Goal: Communication & Community: Connect with others

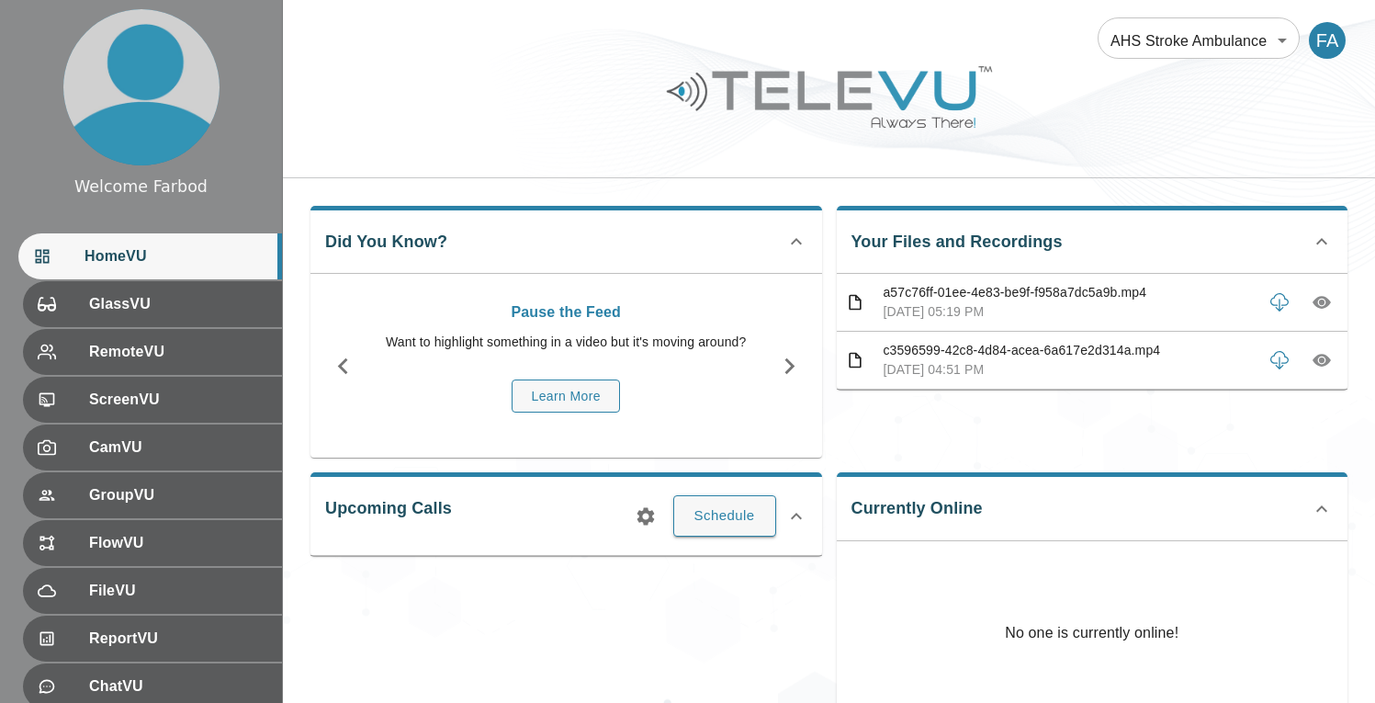
click at [1181, 44] on body "Welcome Farbod HomeVU GlassVU RemoteVU ScreenVU CamVU GroupVU FlowVU FileVU Rep…" at bounding box center [687, 490] width 1375 height 981
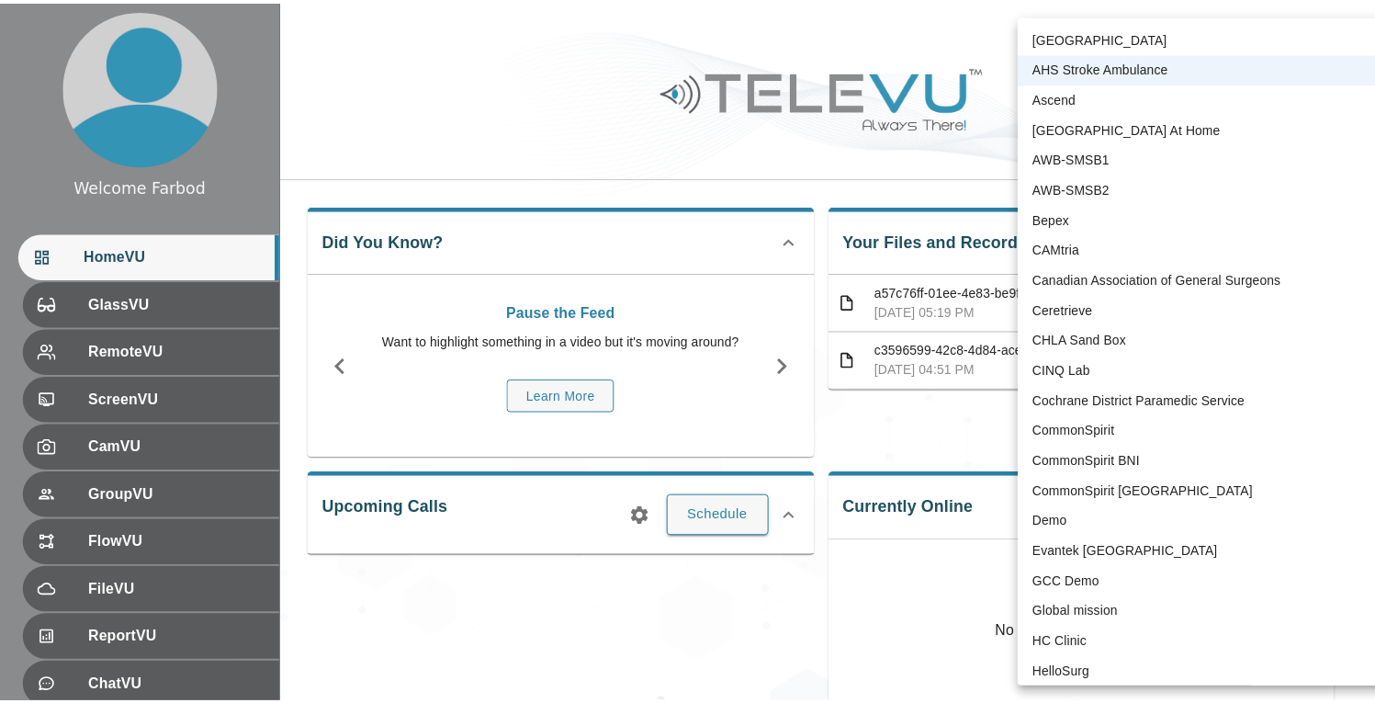
scroll to position [3748, 0]
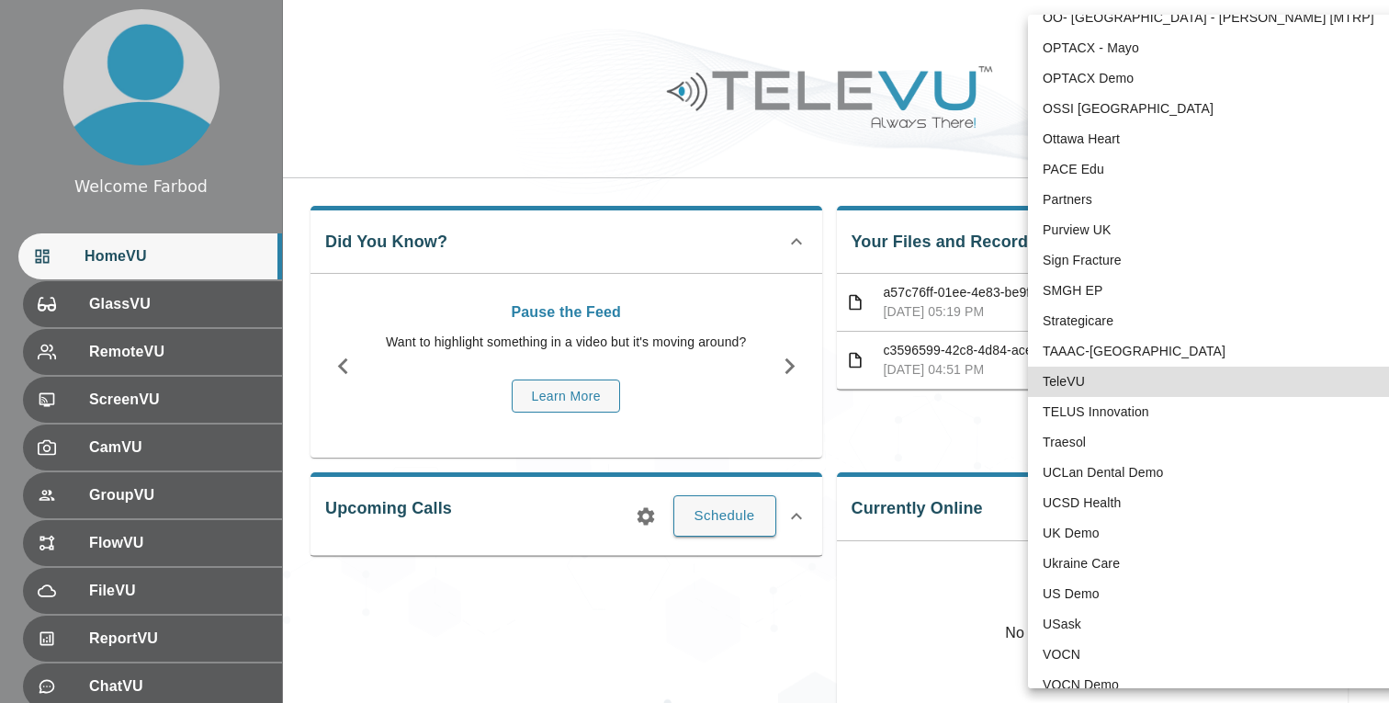
type input "1"
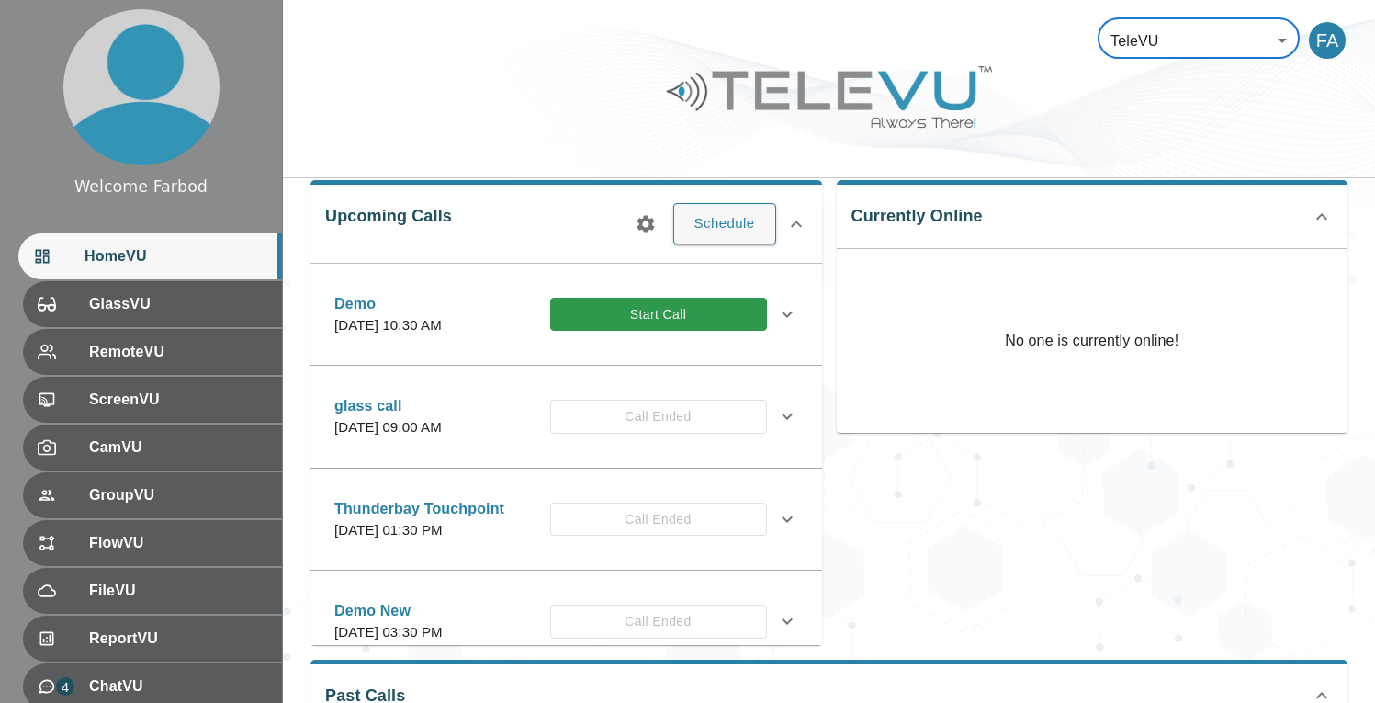
scroll to position [266, 0]
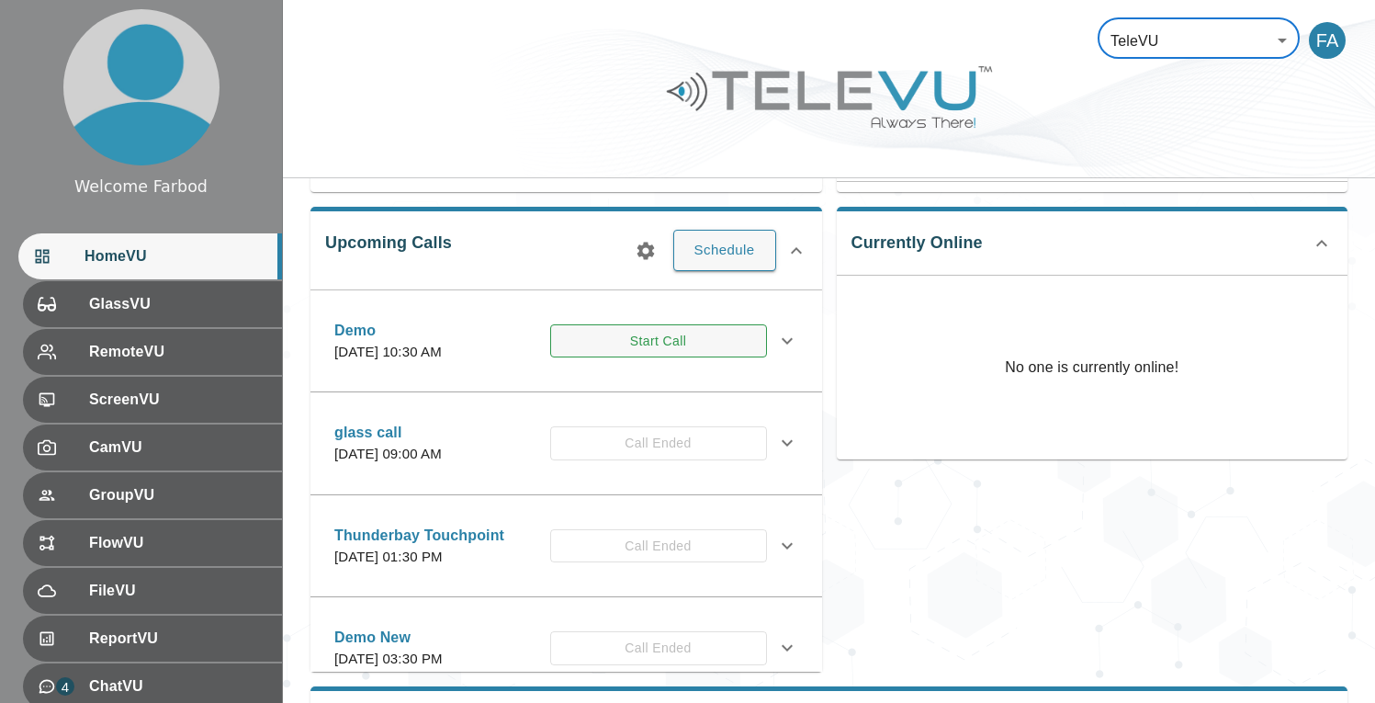
click at [597, 349] on button "Start Call" at bounding box center [658, 341] width 217 height 34
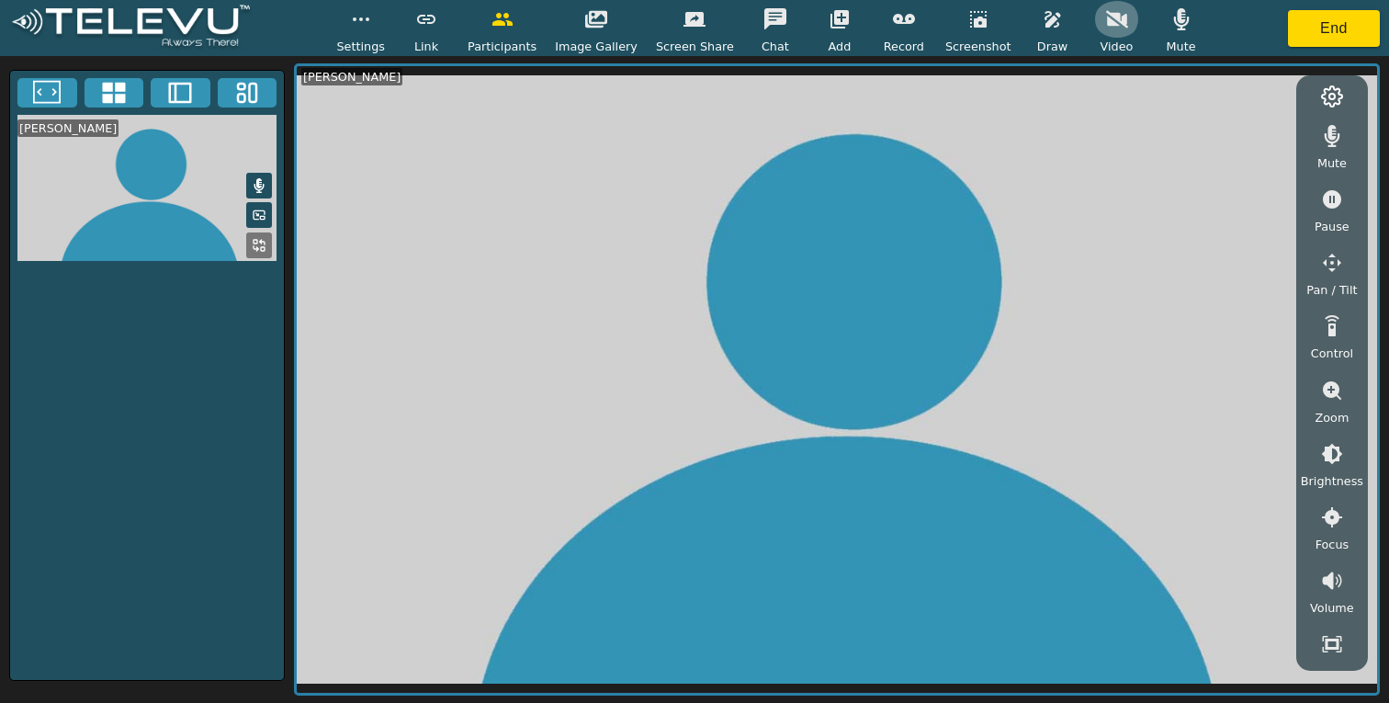
click at [1106, 22] on icon "button" at bounding box center [1117, 18] width 22 height 17
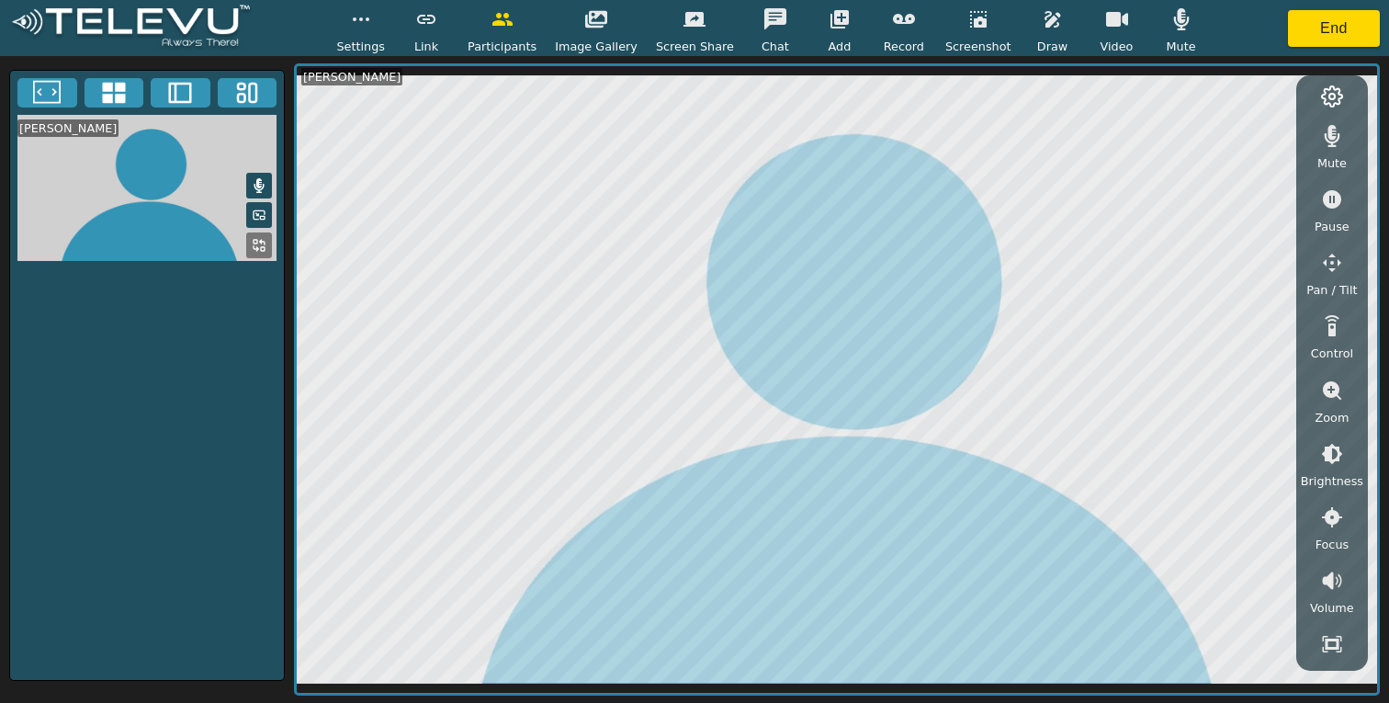
click at [369, 28] on icon "button" at bounding box center [361, 19] width 22 height 22
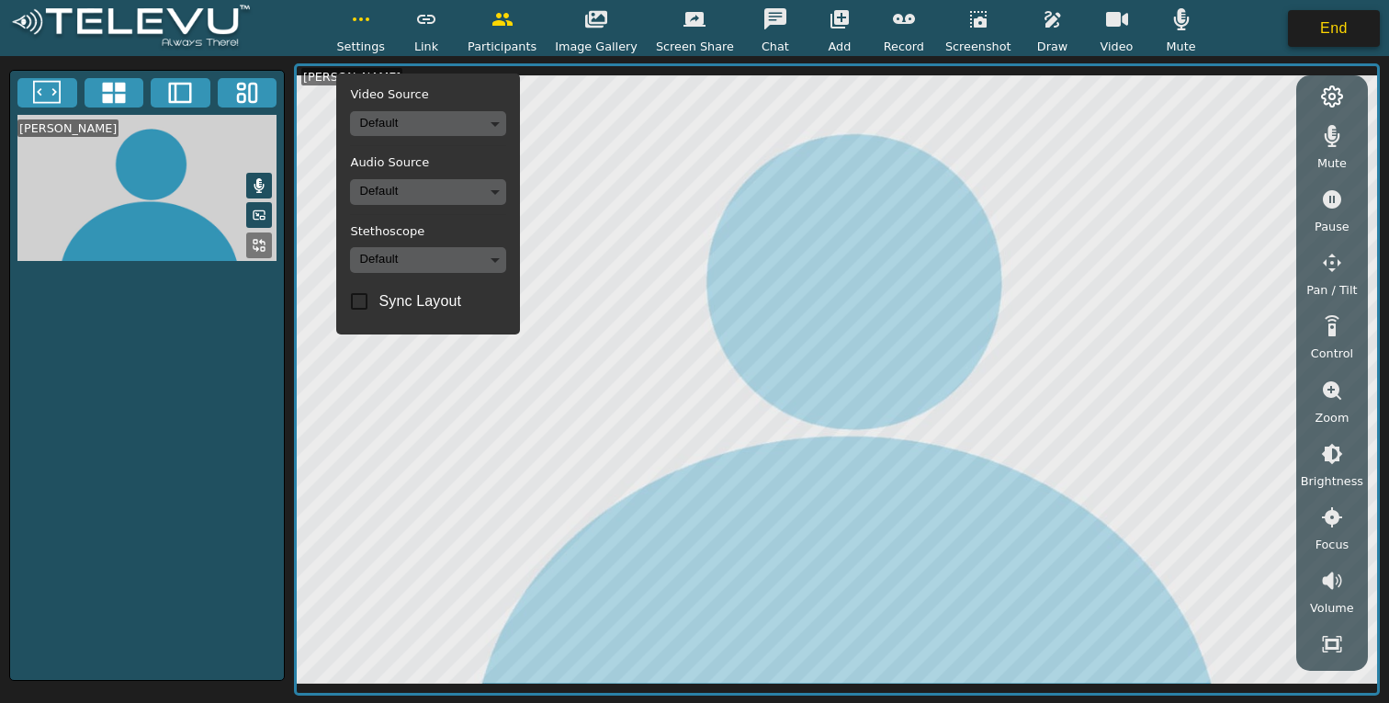
click at [1352, 34] on button "End" at bounding box center [1334, 28] width 92 height 37
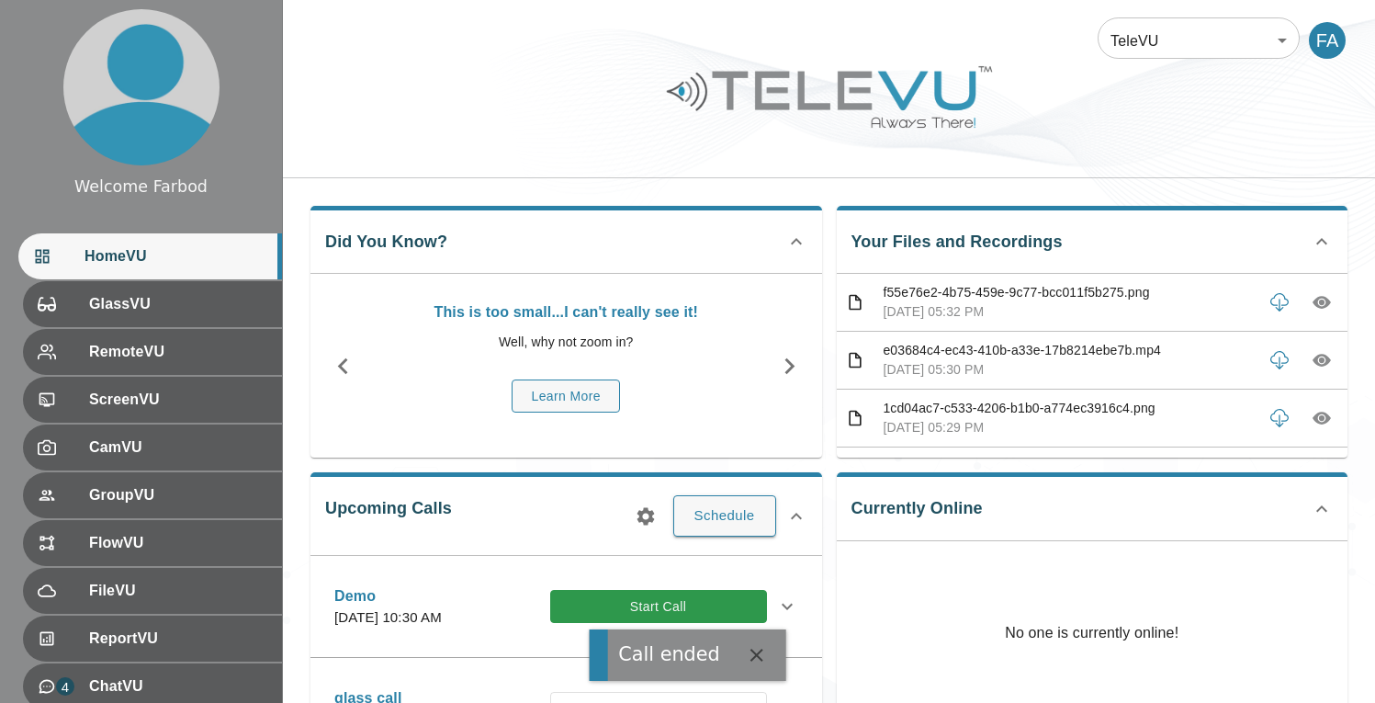
click at [459, 95] on div at bounding box center [829, 111] width 1092 height 104
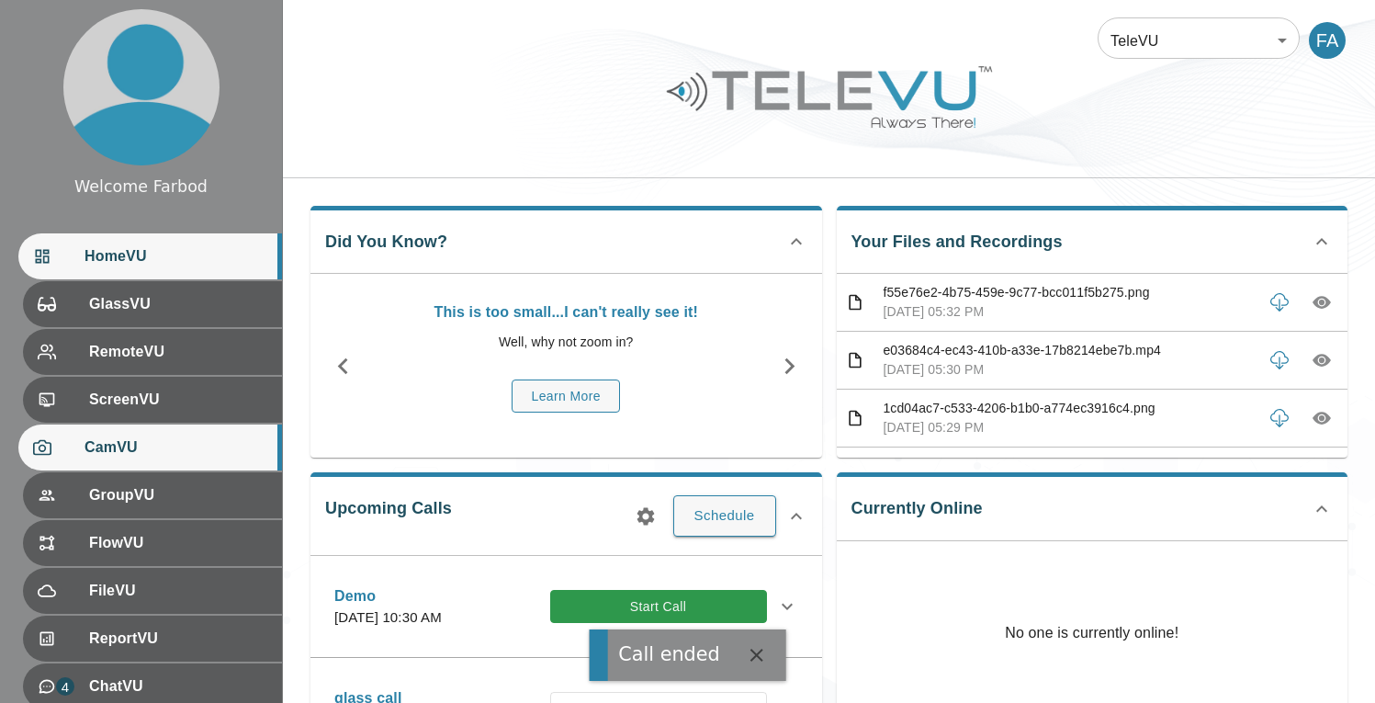
scroll to position [253, 0]
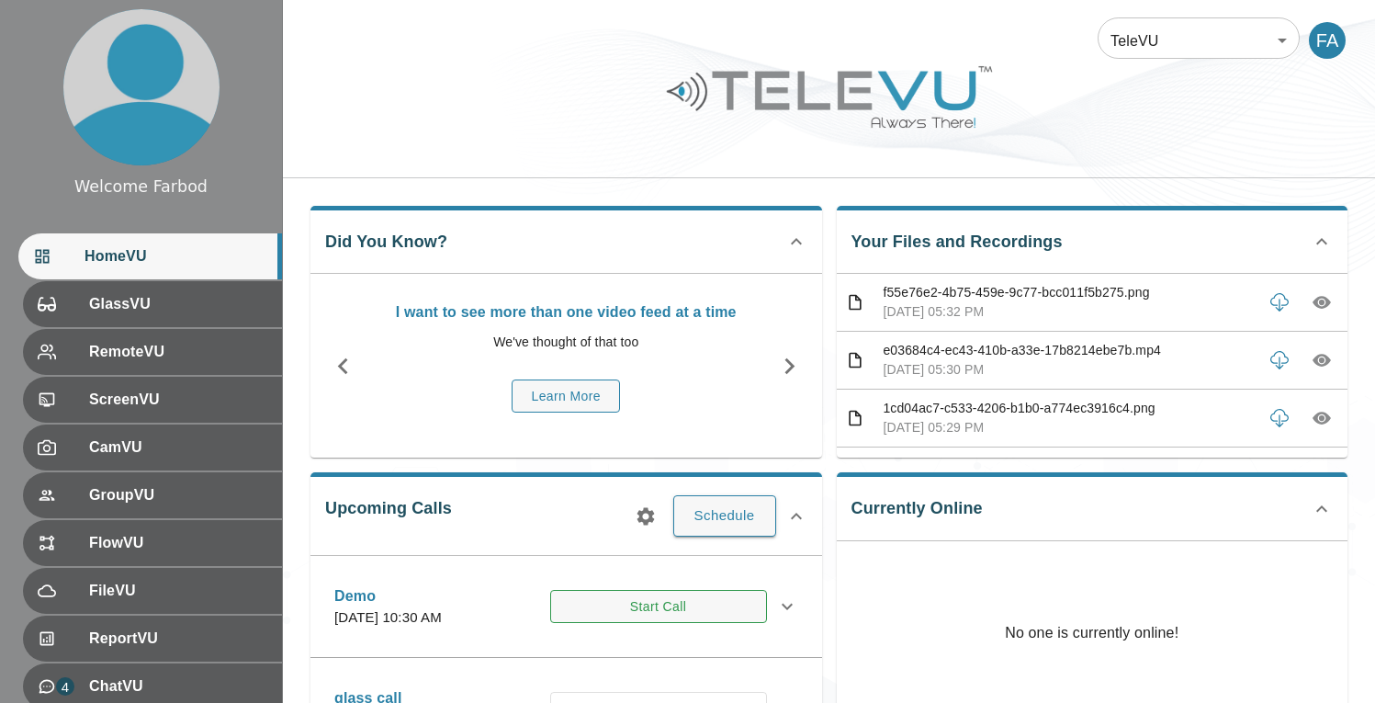
click at [688, 616] on button "Start Call" at bounding box center [658, 607] width 217 height 34
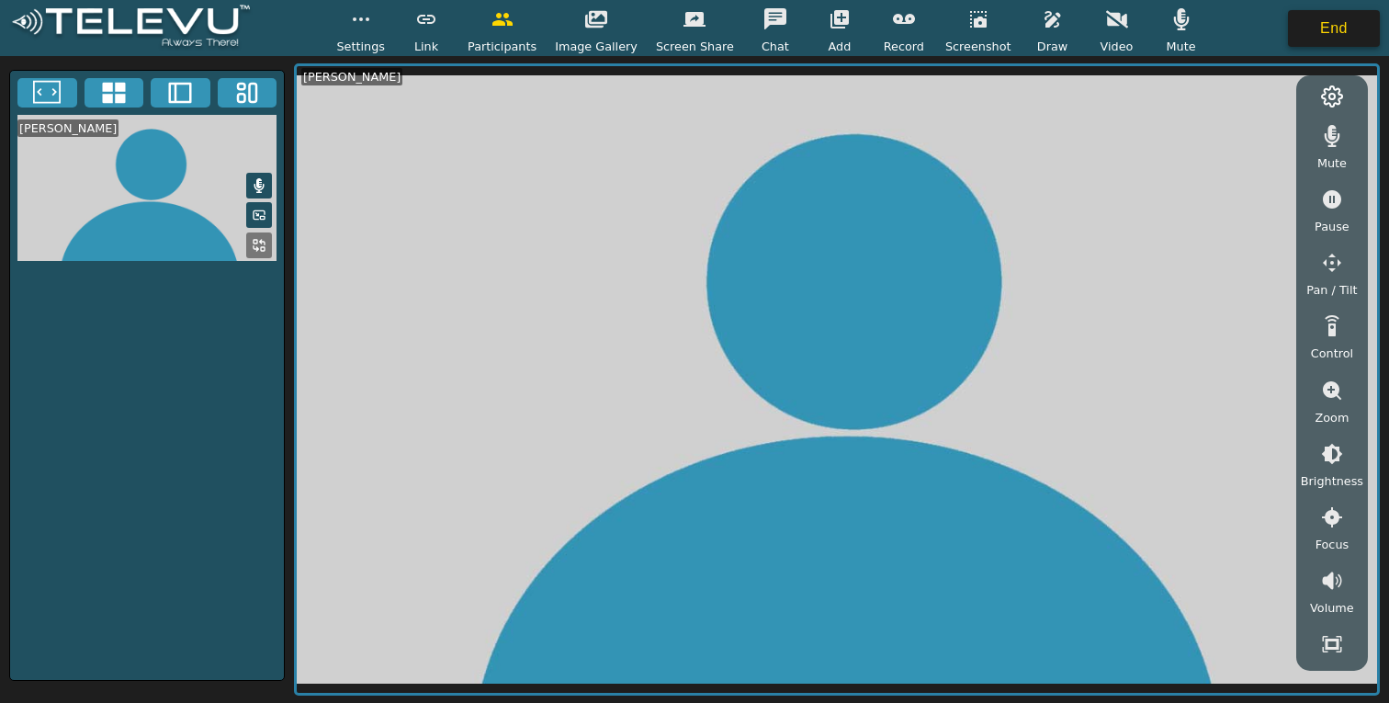
click at [1346, 29] on button "End" at bounding box center [1334, 28] width 92 height 37
